Goal: Task Accomplishment & Management: Manage account settings

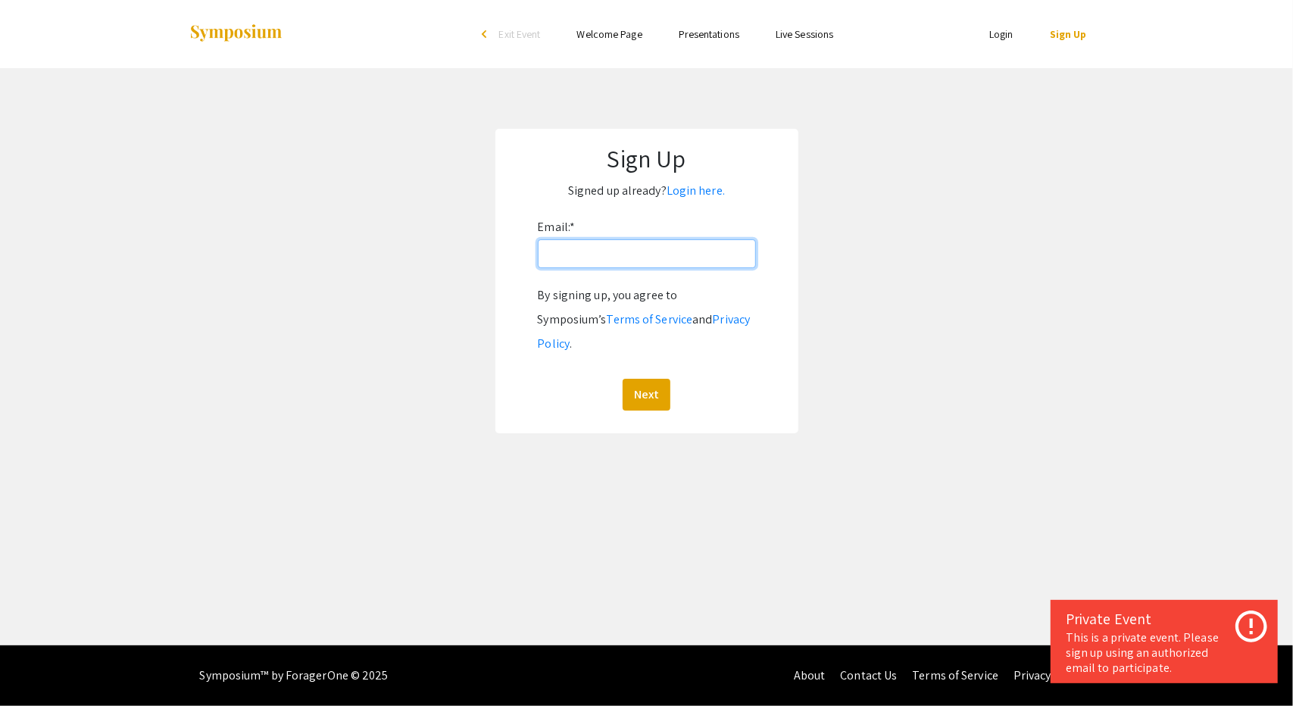
click at [634, 255] on input "Email: *" at bounding box center [647, 253] width 218 height 29
type input "[EMAIL_ADDRESS][DOMAIN_NAME]"
click at [651, 379] on button "Next" at bounding box center [647, 395] width 48 height 32
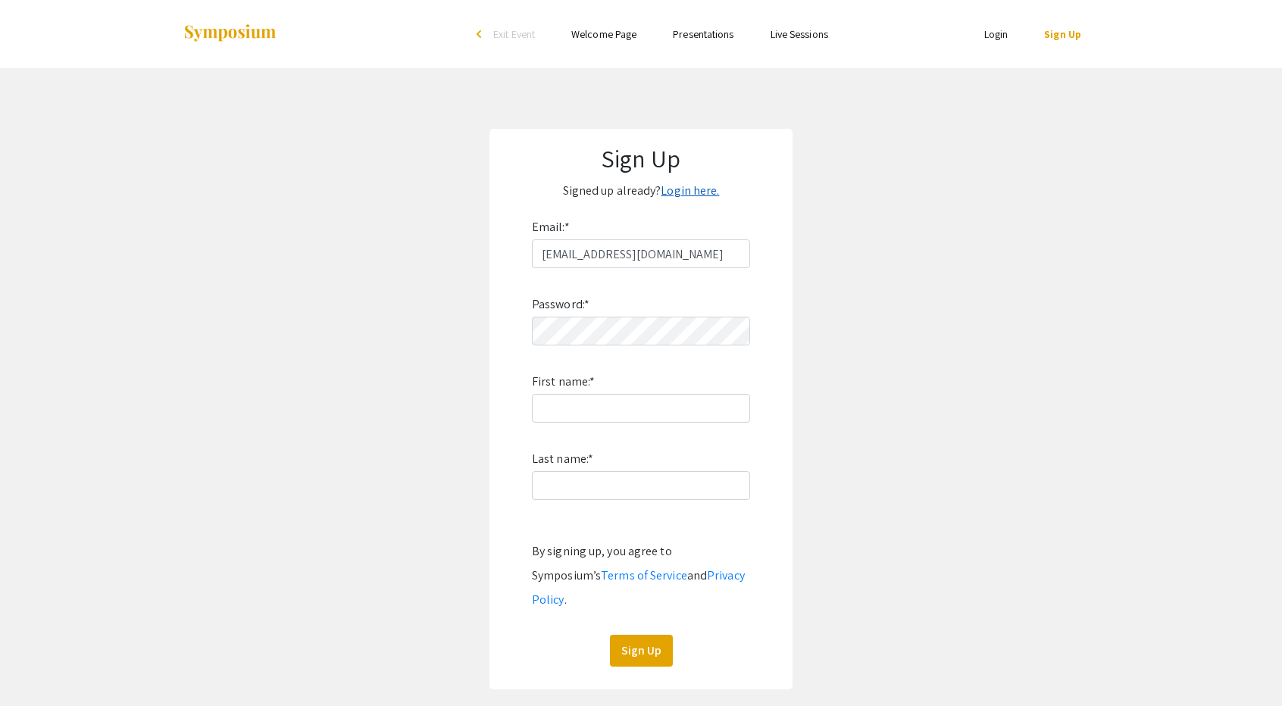
click at [689, 195] on link "Login here." at bounding box center [690, 191] width 58 height 16
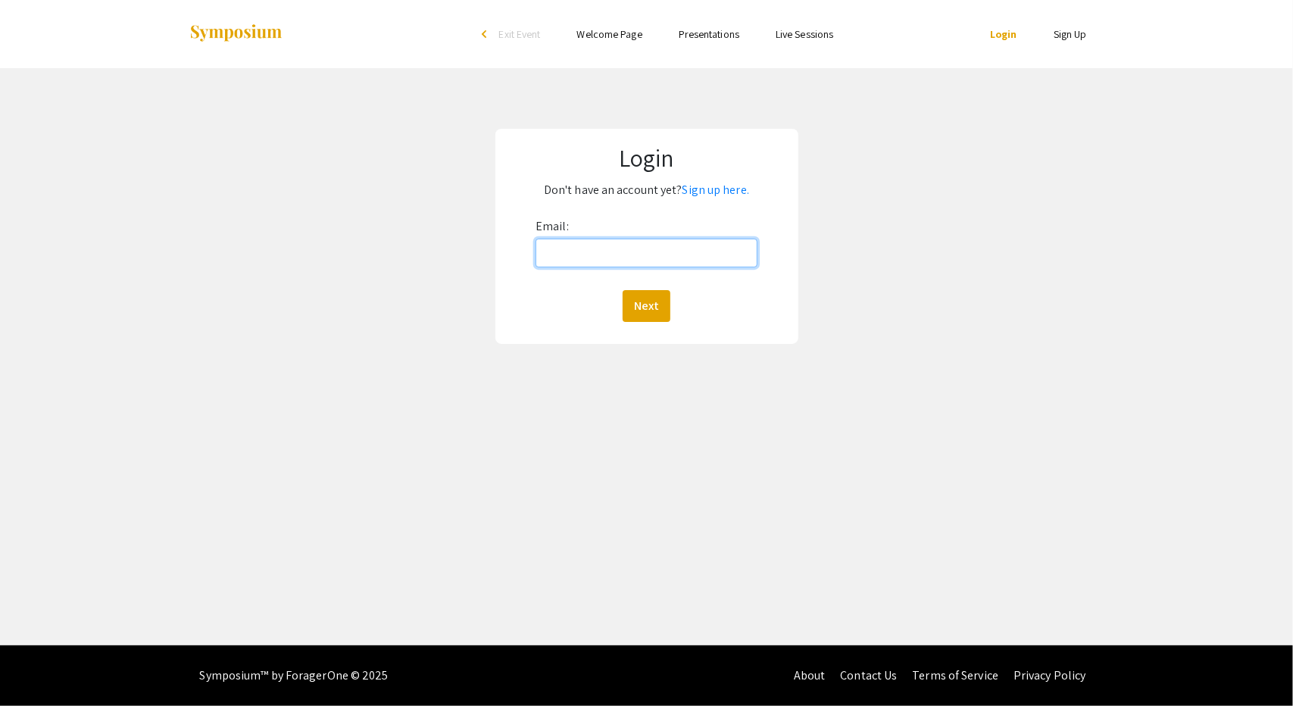
click at [629, 246] on input "Email:" at bounding box center [647, 253] width 222 height 29
click at [658, 313] on button "Next" at bounding box center [647, 306] width 48 height 32
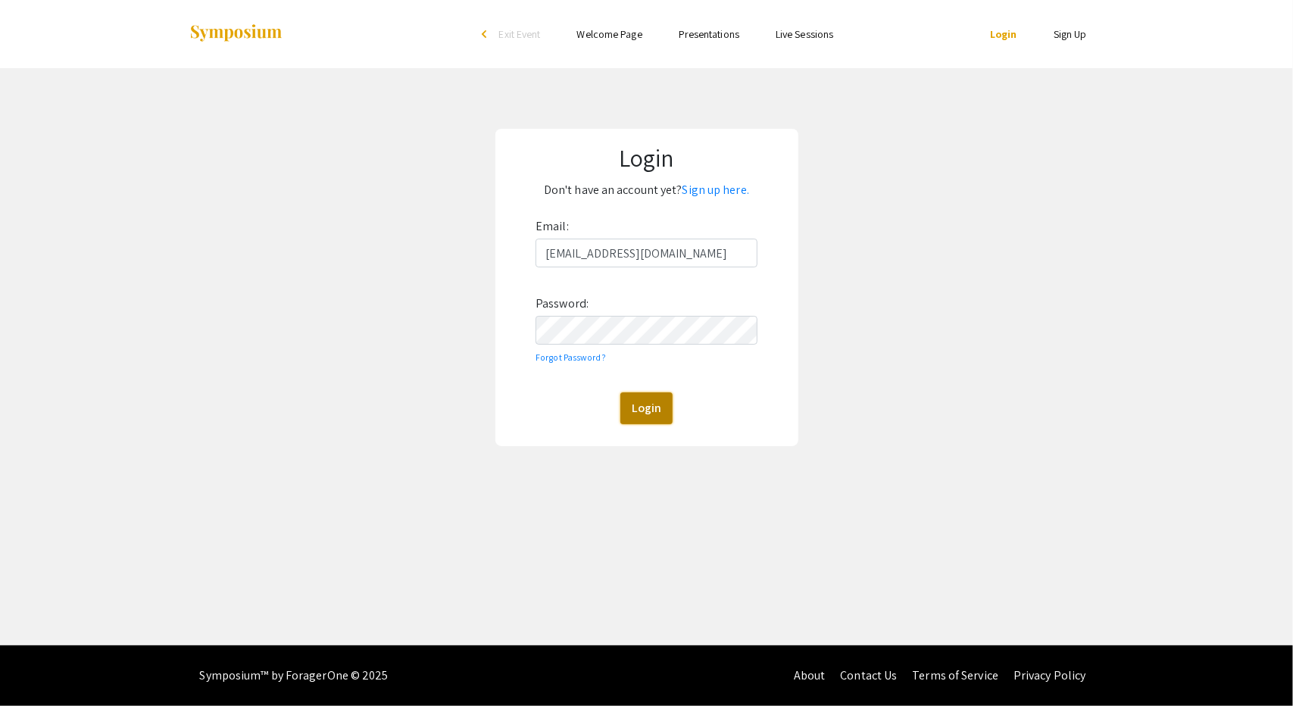
click at [645, 408] on button "Login" at bounding box center [646, 408] width 52 height 32
drag, startPoint x: 697, startPoint y: 255, endPoint x: 448, endPoint y: 238, distance: 249.0
click at [448, 238] on div "Login Don't have an account yet? Sign up here. Email: [EMAIL_ADDRESS][DOMAIN_NA…" at bounding box center [647, 287] width 1316 height 439
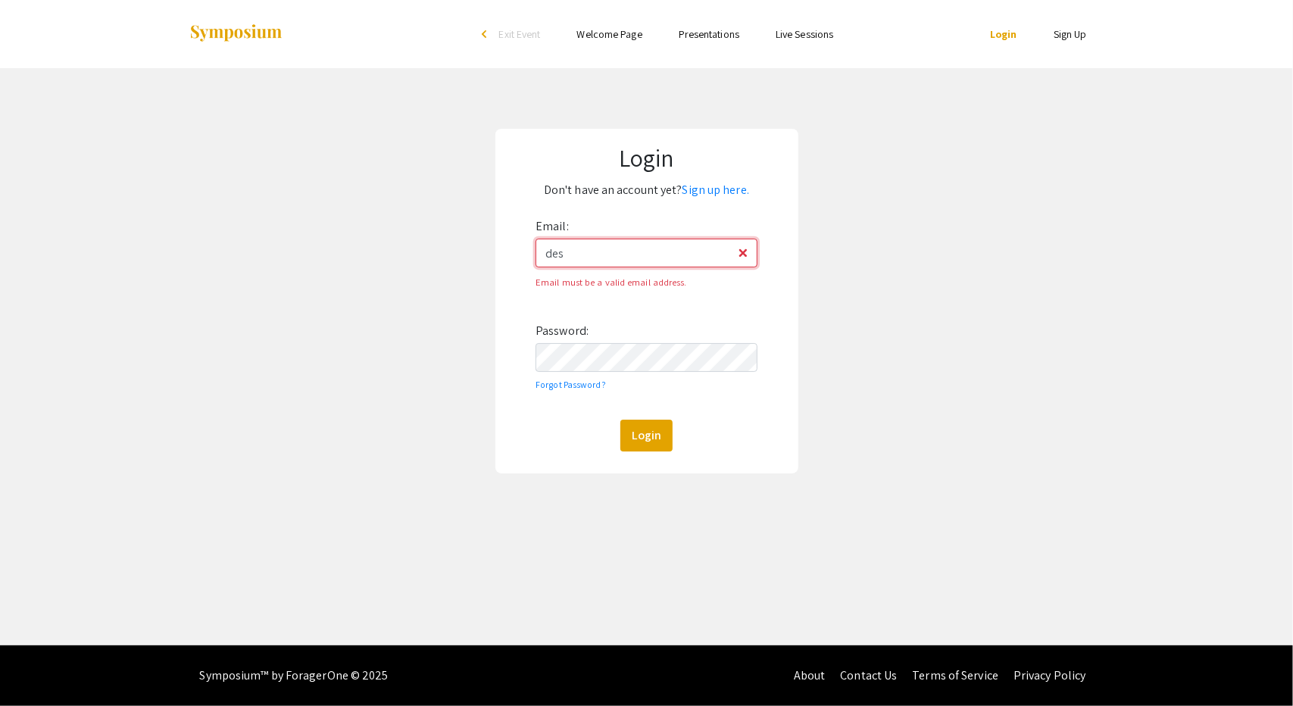
type input "[EMAIL_ADDRESS][DOMAIN_NAME]"
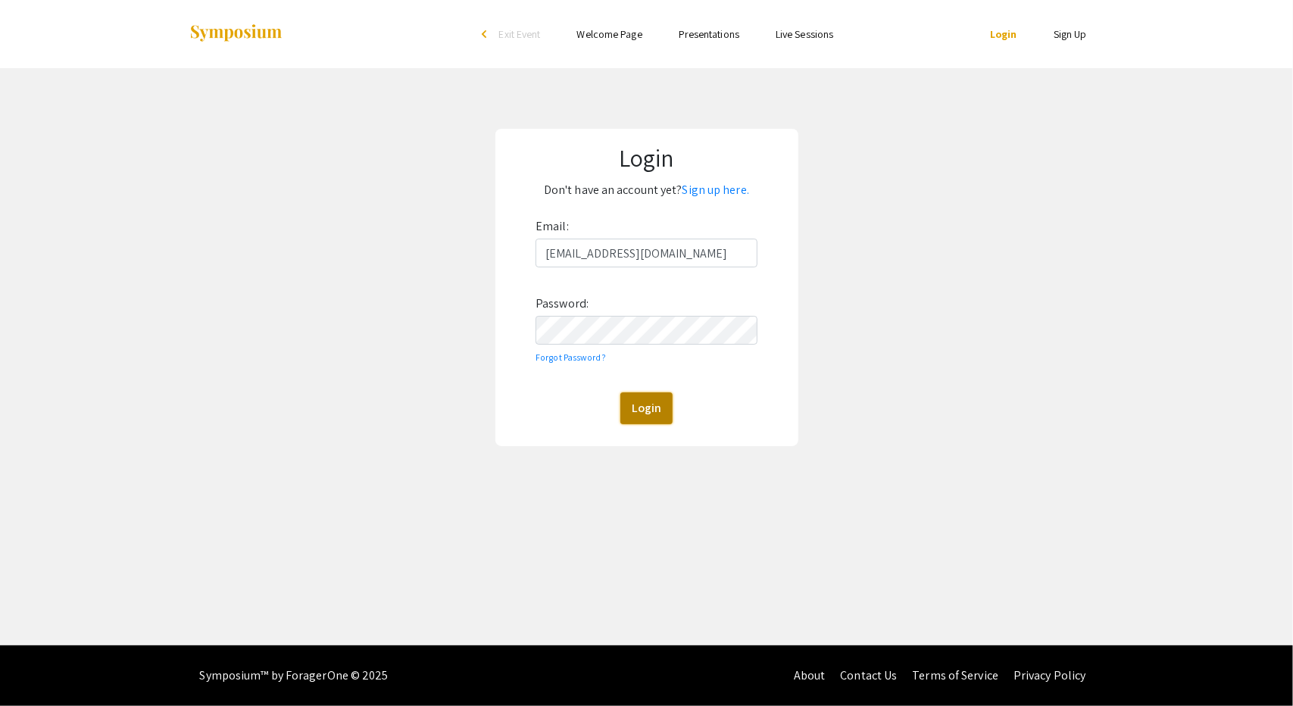
click at [654, 410] on button "Login" at bounding box center [646, 408] width 52 height 32
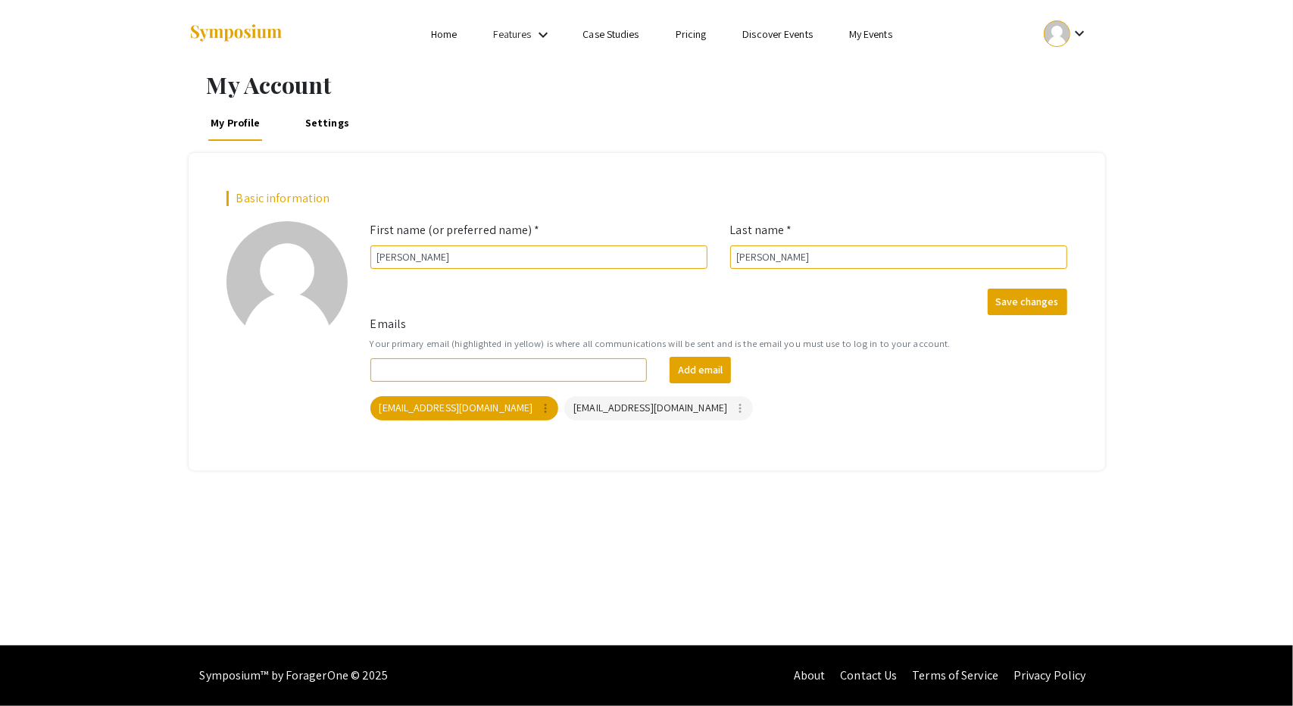
click at [613, 34] on link "Case Studies" at bounding box center [611, 34] width 56 height 14
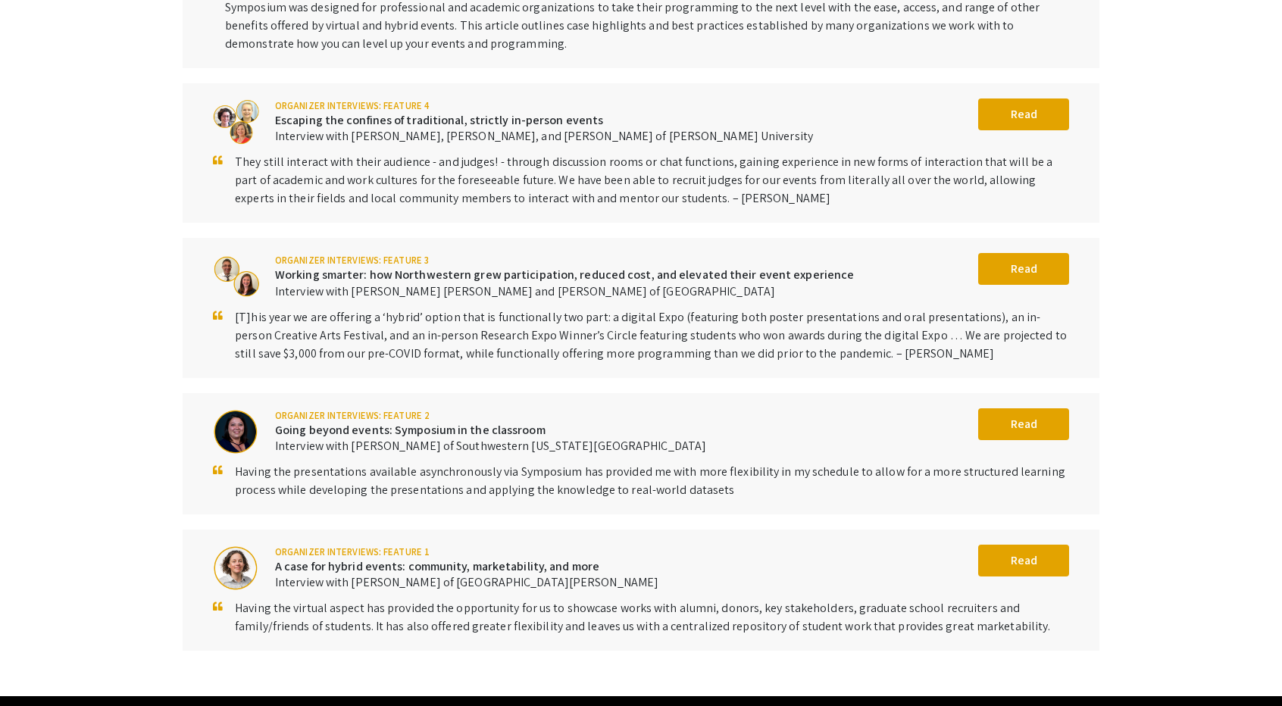
scroll to position [454, 0]
